Goal: Navigation & Orientation: Find specific page/section

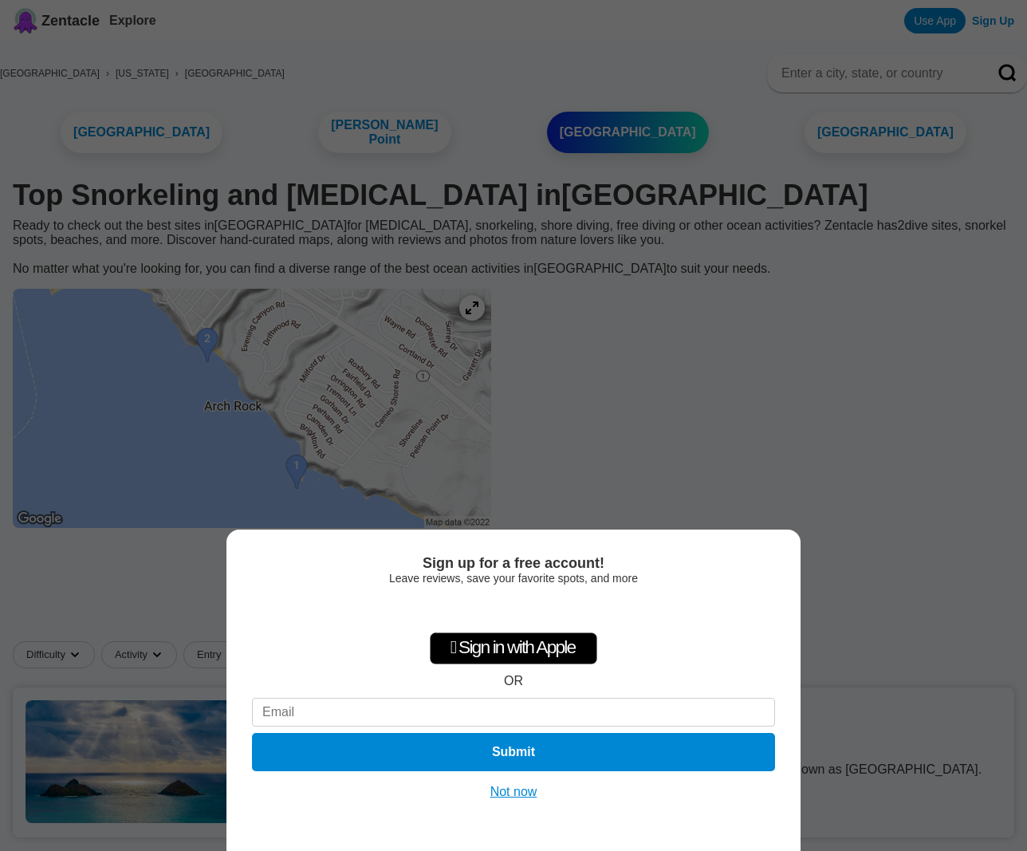
click at [532, 797] on button "Not now" at bounding box center [514, 792] width 57 height 16
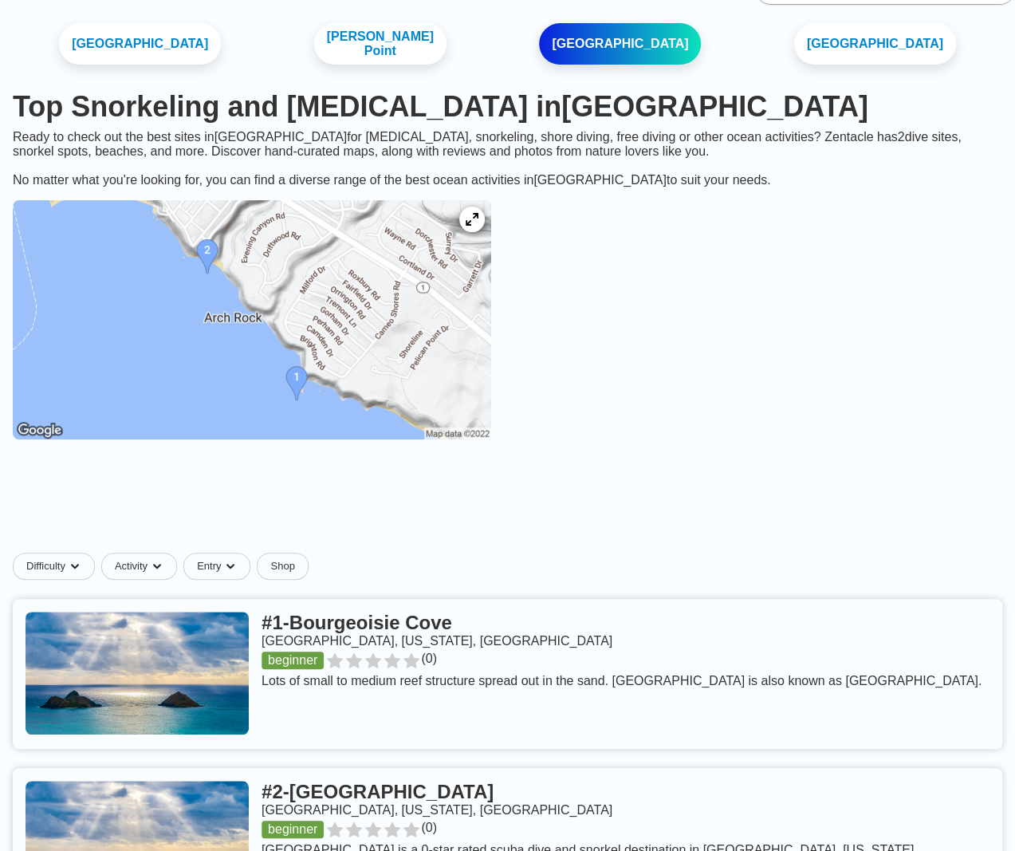
scroll to position [80, 0]
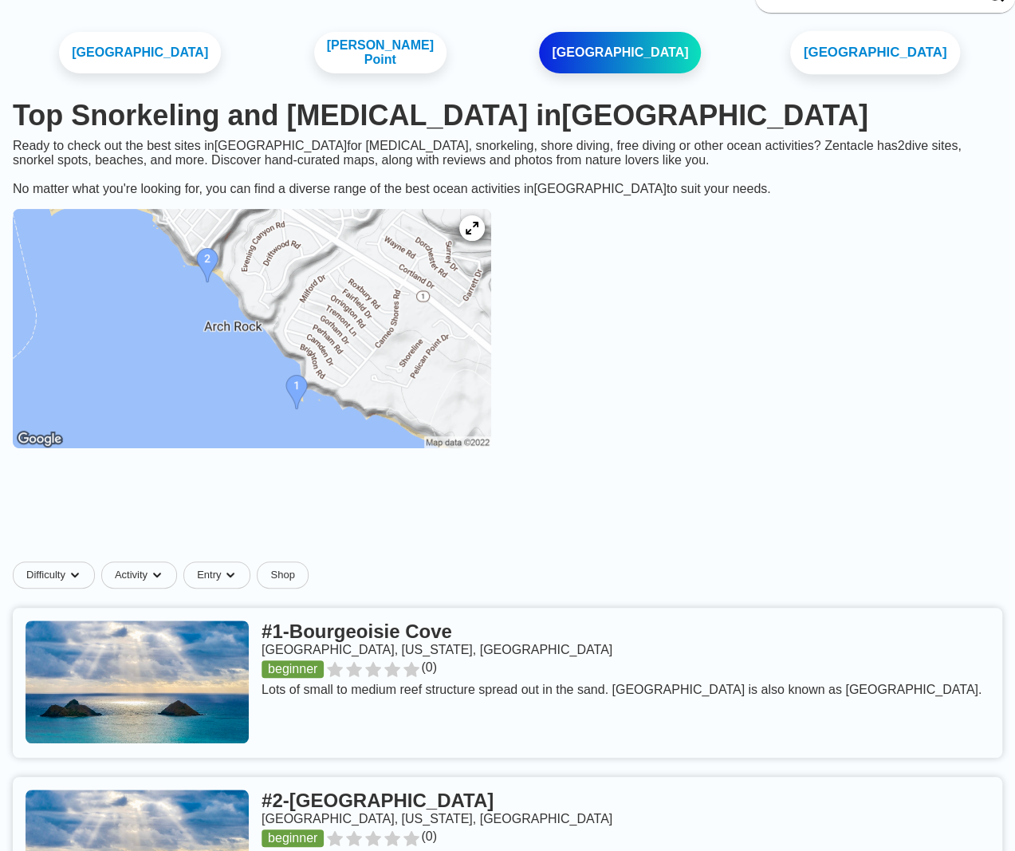
click at [869, 57] on link "[GEOGRAPHIC_DATA]" at bounding box center [876, 53] width 170 height 44
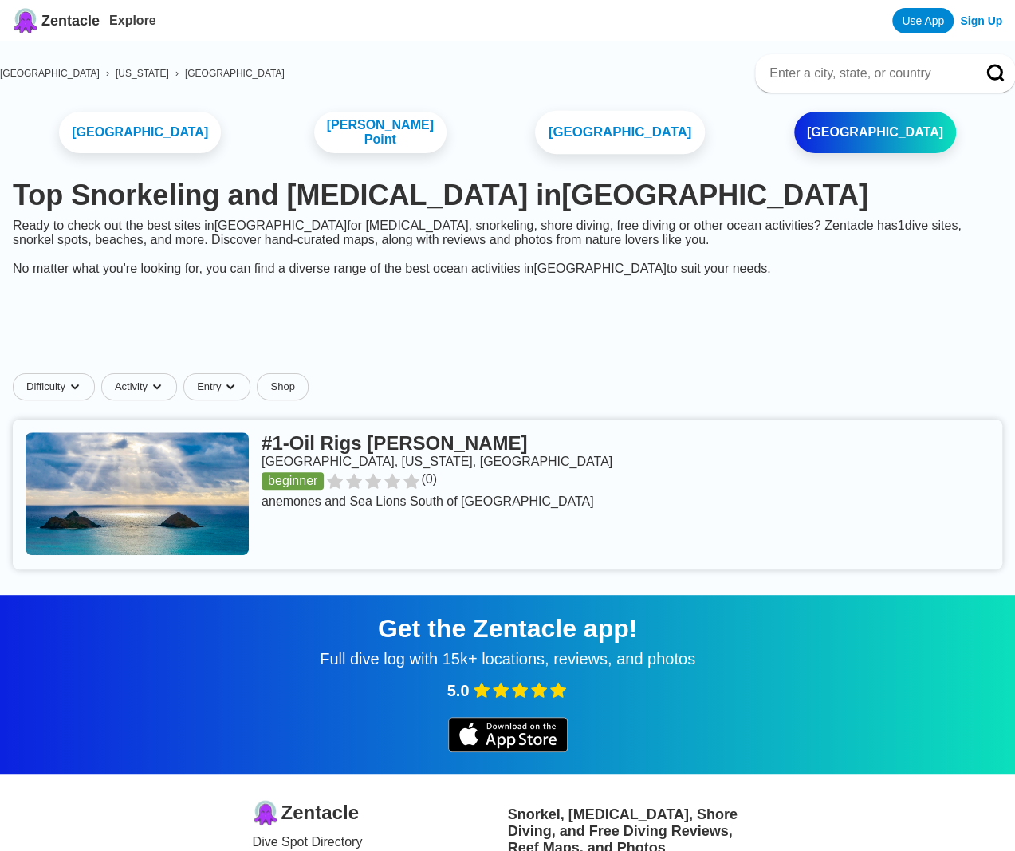
click at [620, 128] on link "[GEOGRAPHIC_DATA]" at bounding box center [620, 133] width 170 height 44
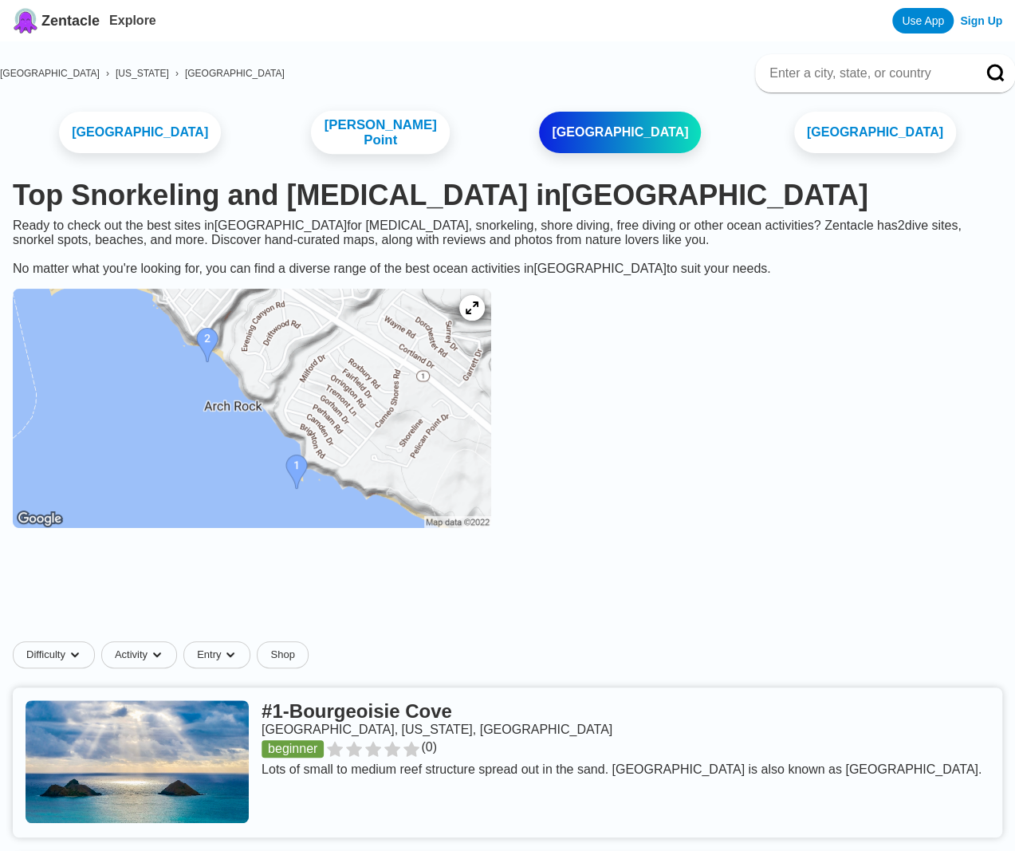
click at [396, 132] on link "[PERSON_NAME] Point" at bounding box center [380, 133] width 140 height 44
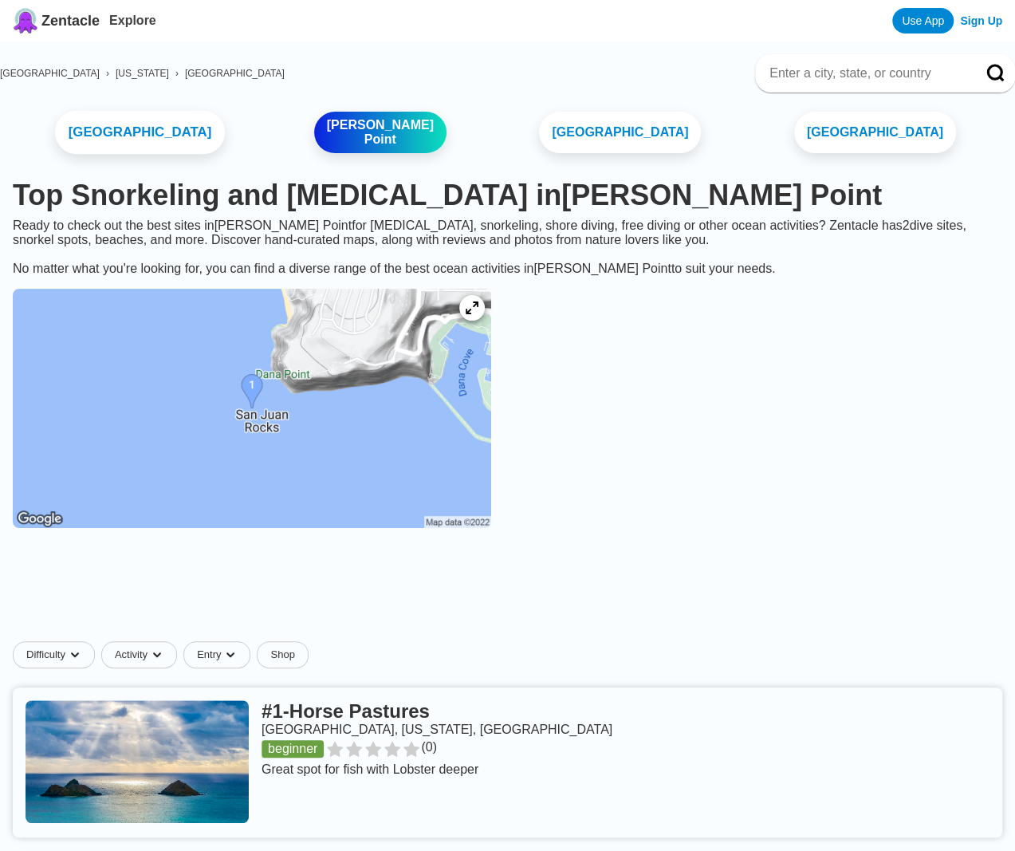
click at [171, 146] on link "[GEOGRAPHIC_DATA]" at bounding box center [140, 133] width 170 height 44
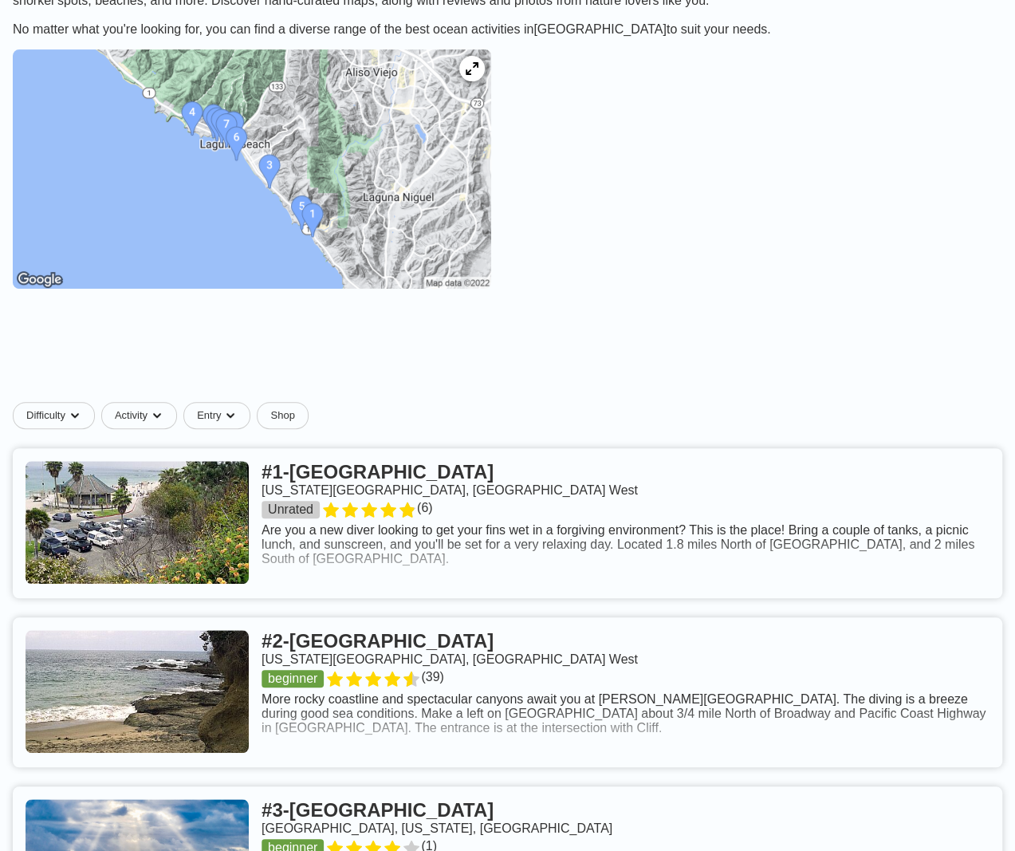
scroll to position [319, 0]
